Goal: Task Accomplishment & Management: Use online tool/utility

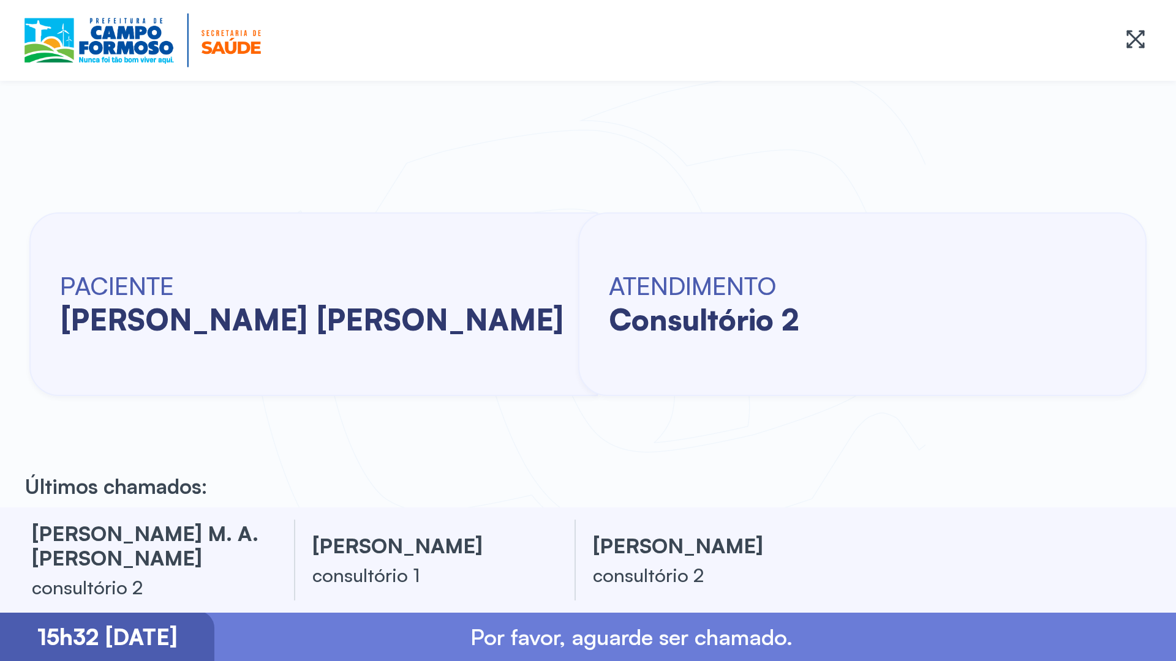
drag, startPoint x: 2, startPoint y: 434, endPoint x: -4, endPoint y: 378, distance: 55.4
click at [0, 378] on html "Iremos iniciar os atendimentos em breve. Obrigado pela paciência. PACIENTE [PER…" at bounding box center [588, 330] width 1176 height 661
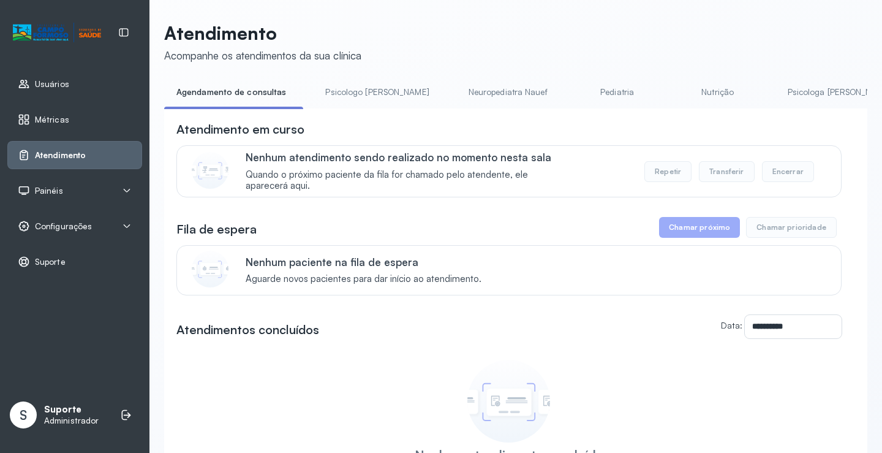
scroll to position [62, 0]
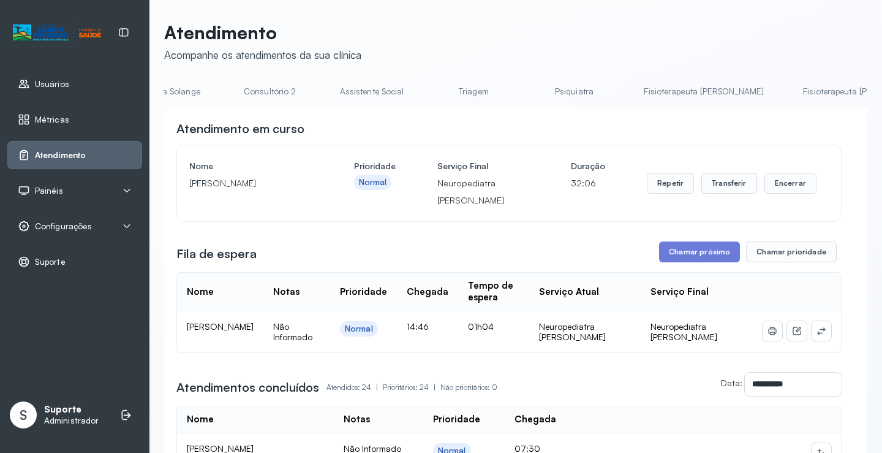
scroll to position [0, 0]
click at [431, 98] on link "Triagem" at bounding box center [474, 92] width 86 height 20
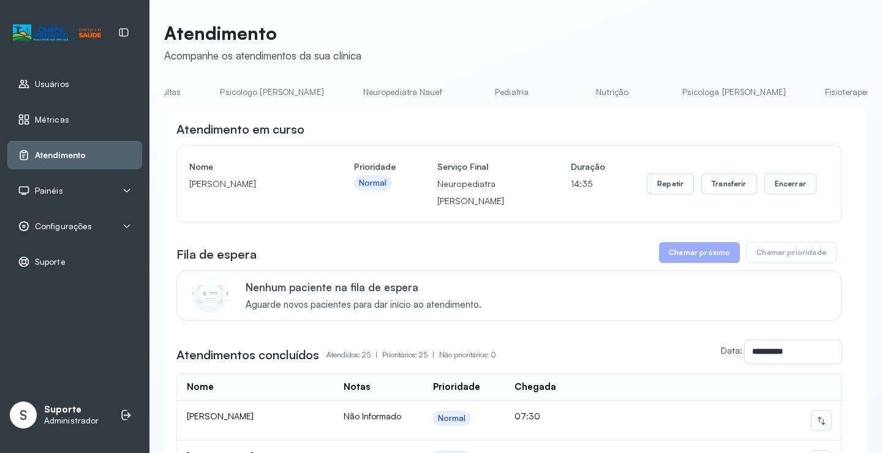
scroll to position [0, 0]
click at [308, 102] on li "Agendamento de consultas" at bounding box center [374, 96] width 133 height 28
click at [218, 96] on link "Agendamento de consultas" at bounding box center [228, 92] width 129 height 20
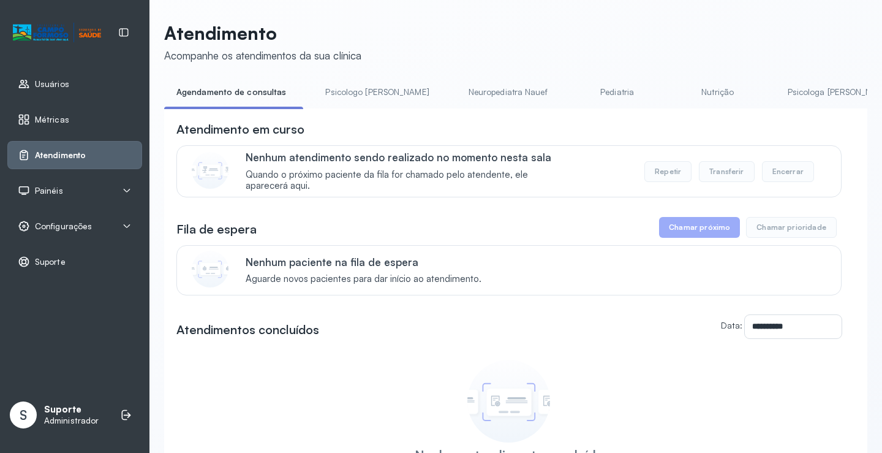
click at [585, 285] on div "Nenhum paciente na fila de espera Aguarde novos pacientes para dar início ao at…" at bounding box center [536, 269] width 581 height 29
